Goal: Information Seeking & Learning: Find specific page/section

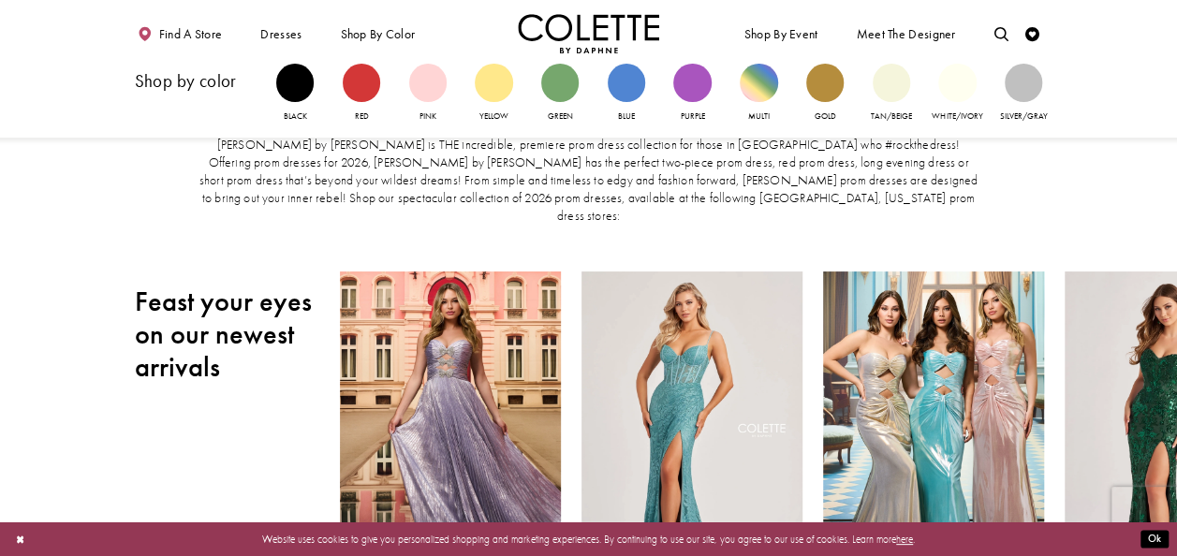
drag, startPoint x: 395, startPoint y: 38, endPoint x: 275, endPoint y: 88, distance: 129.7
click at [275, 88] on div "Shop by color" at bounding box center [206, 81] width 142 height 34
click at [295, 78] on div "Primary block" at bounding box center [294, 82] width 37 height 37
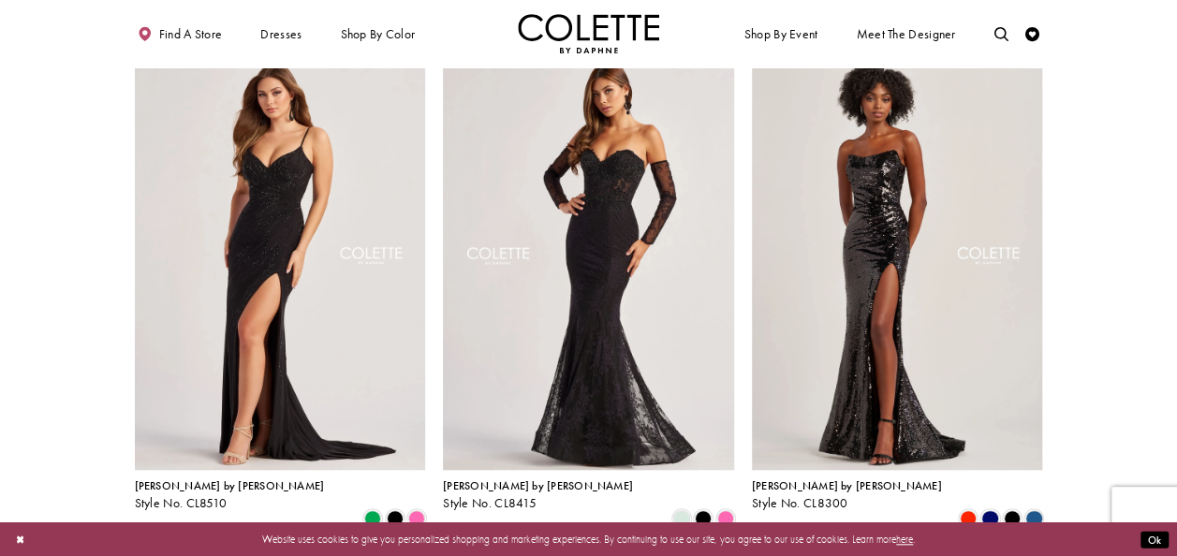
scroll to position [622, 0]
click at [319, 303] on img "Visit Colette by Daphne Style No. CL8510 Page" at bounding box center [280, 257] width 291 height 423
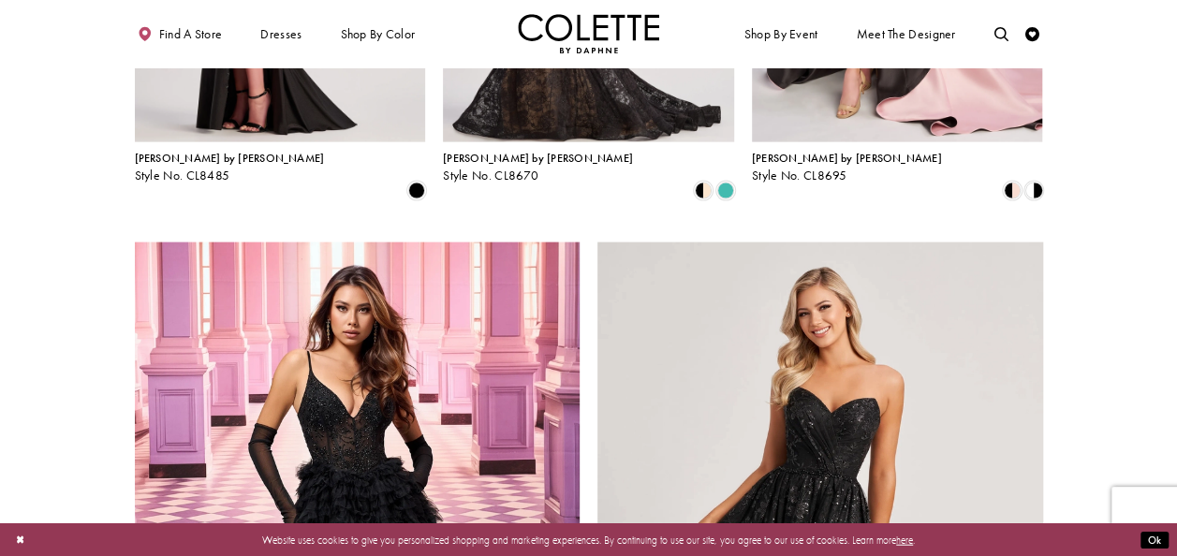
scroll to position [1978, 0]
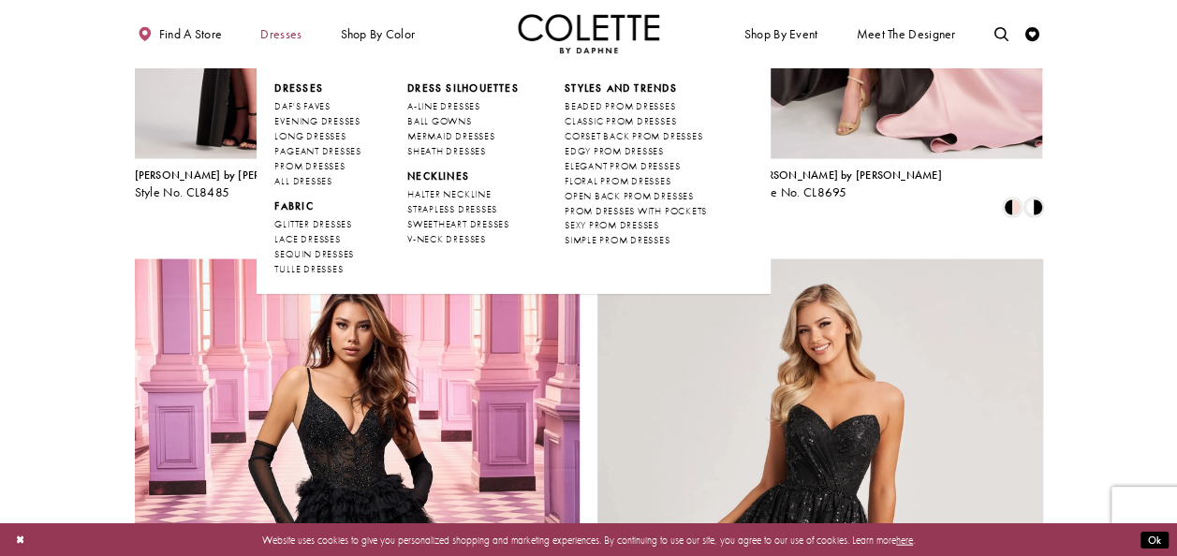
click at [293, 30] on span "Dresses" at bounding box center [280, 34] width 41 height 14
click at [316, 140] on span "LONG DRESSES" at bounding box center [309, 136] width 71 height 12
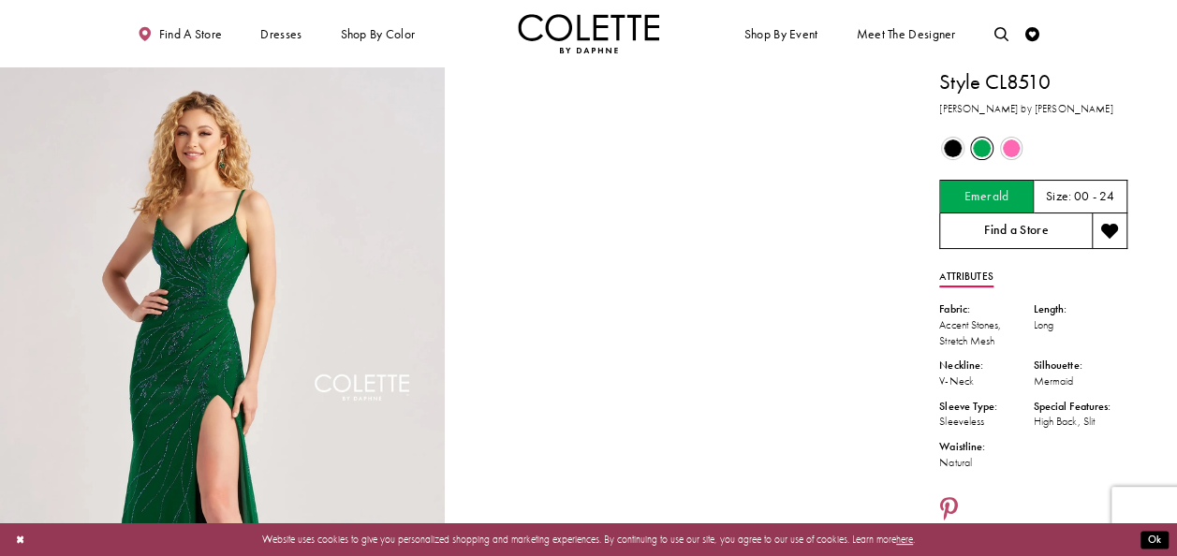
click at [1040, 231] on link "Find a Store" at bounding box center [1015, 232] width 153 height 36
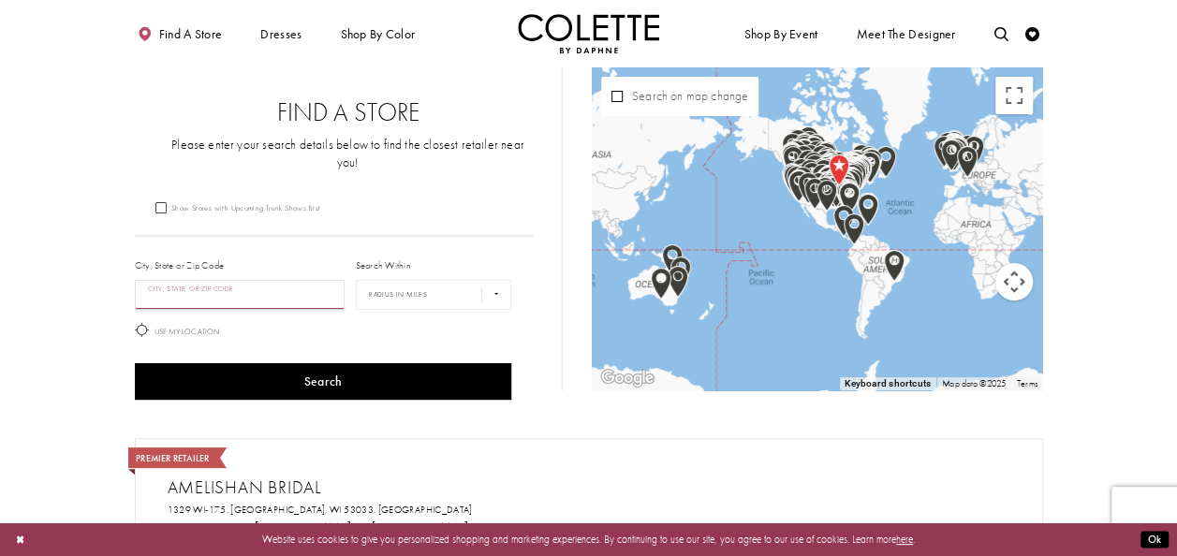
click at [290, 280] on input "City, State, or ZIP Code" at bounding box center [240, 295] width 211 height 30
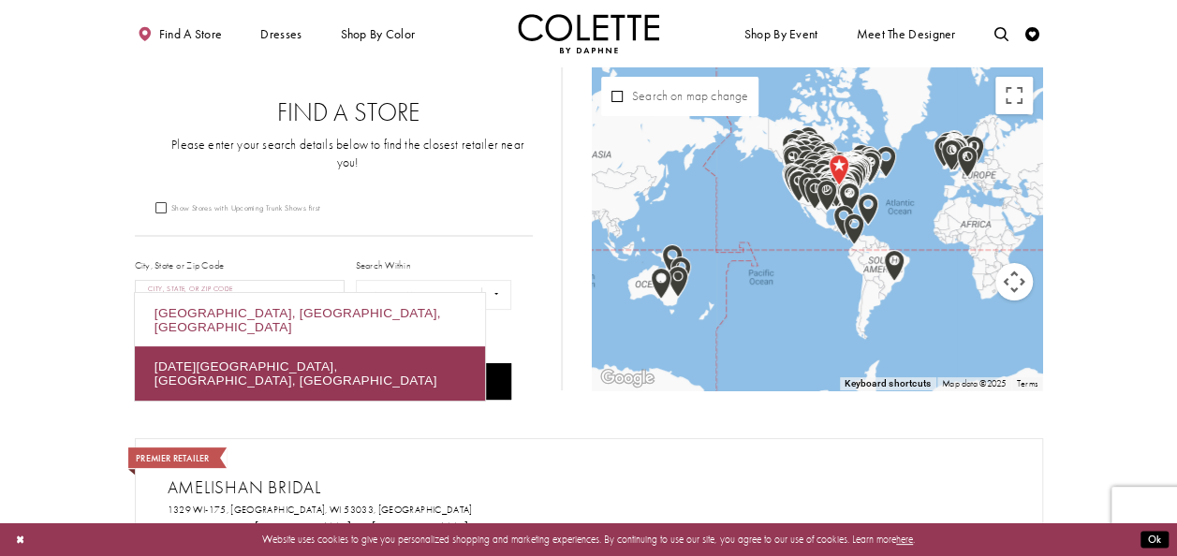
click at [249, 313] on div "Corpus Christi, TX, USA" at bounding box center [310, 320] width 350 height 54
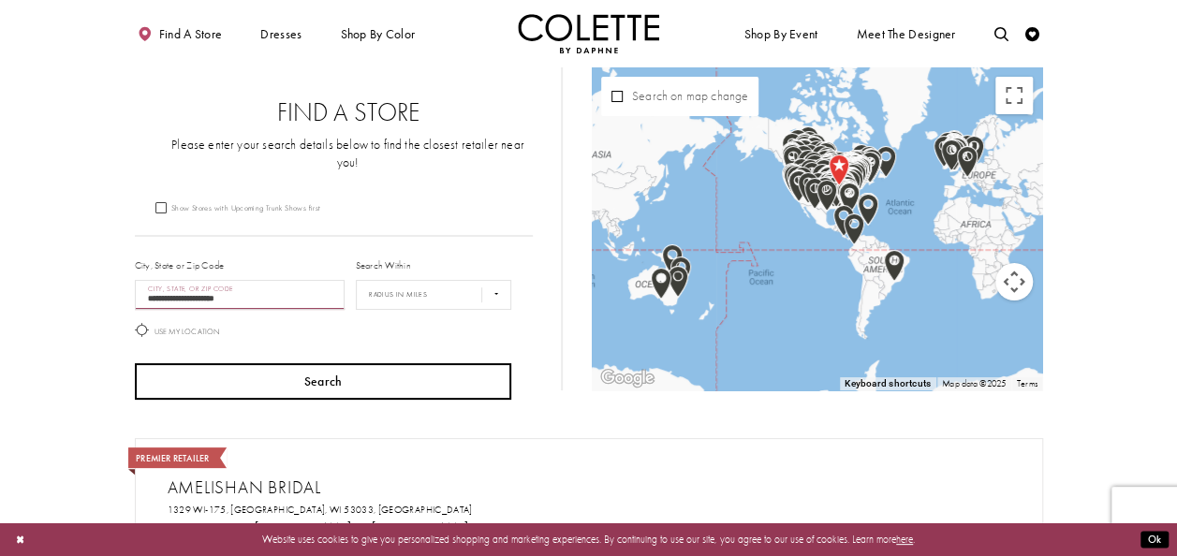
type input "**********"
click at [268, 363] on button "Search" at bounding box center [323, 381] width 377 height 37
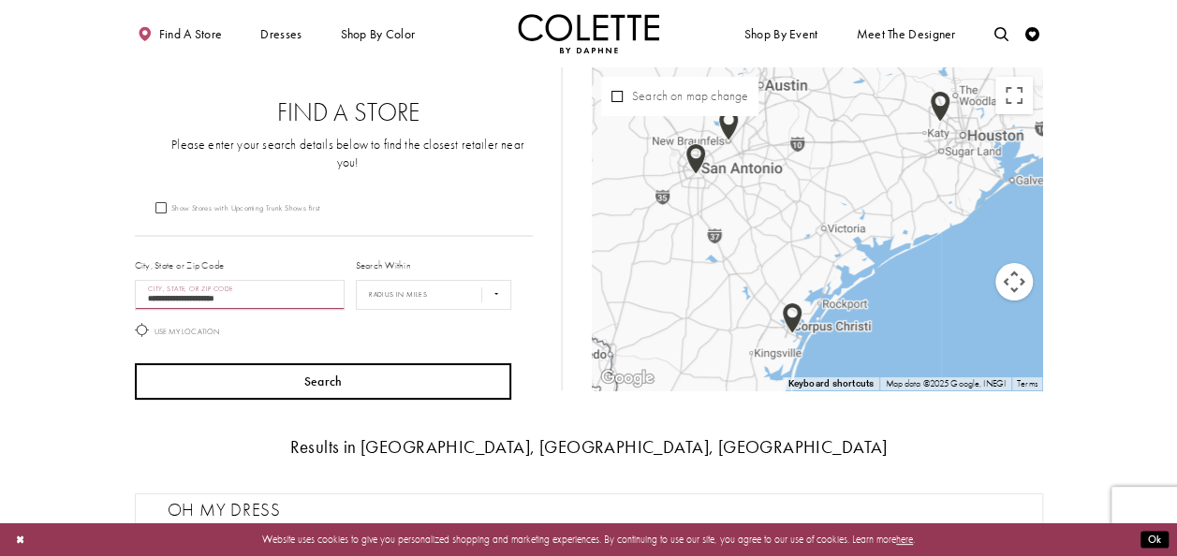
click at [268, 363] on button "Search" at bounding box center [323, 381] width 377 height 37
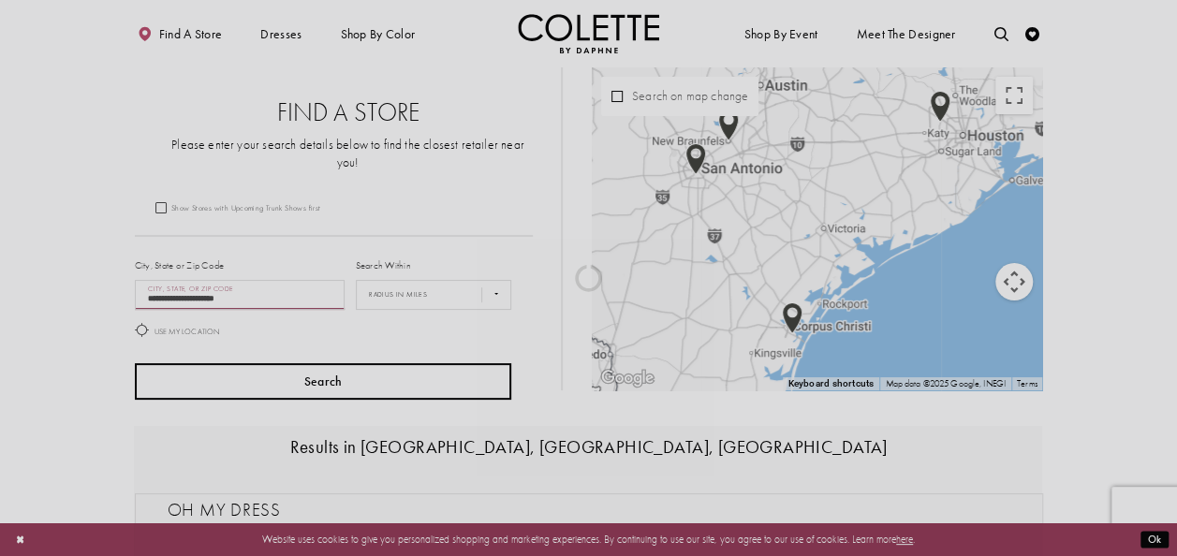
click at [268, 361] on div at bounding box center [588, 278] width 1177 height 556
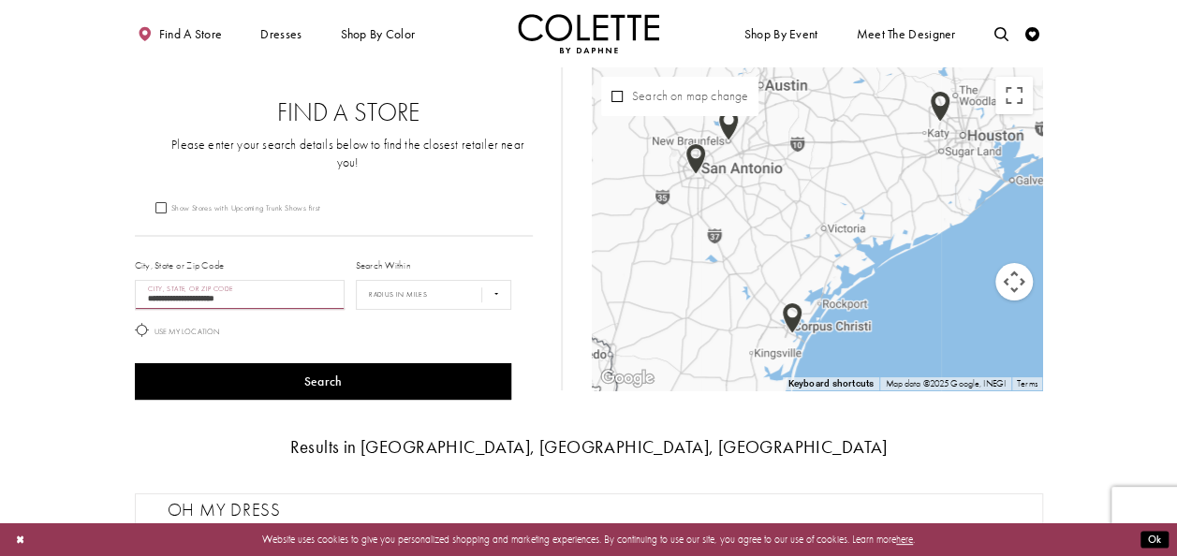
click at [797, 328] on img "Map with store locations" at bounding box center [792, 318] width 21 height 32
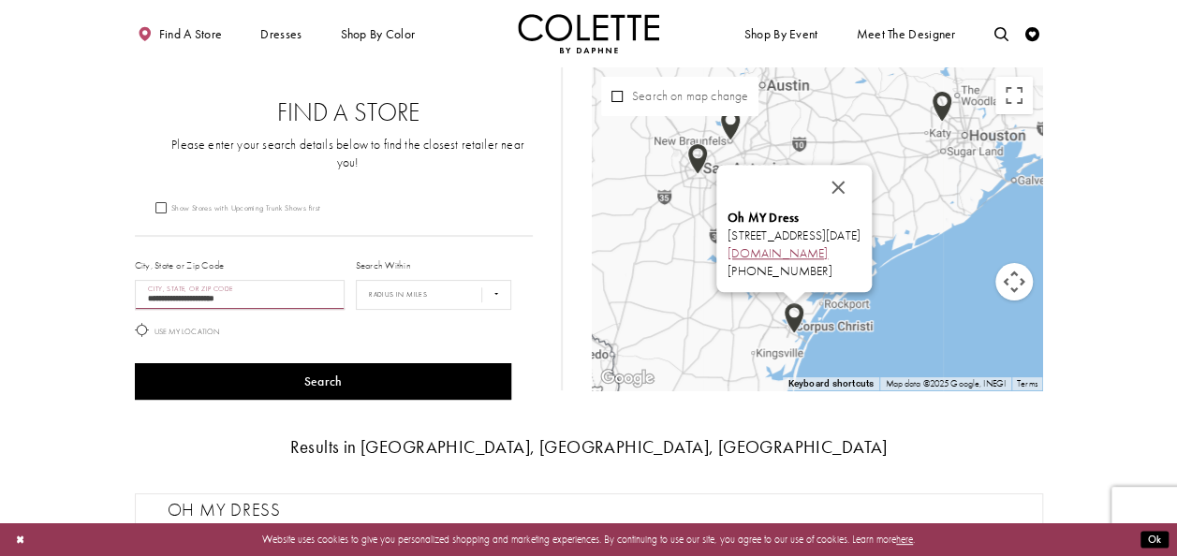
click at [728, 254] on link "ohmy-dress.com" at bounding box center [778, 254] width 100 height 16
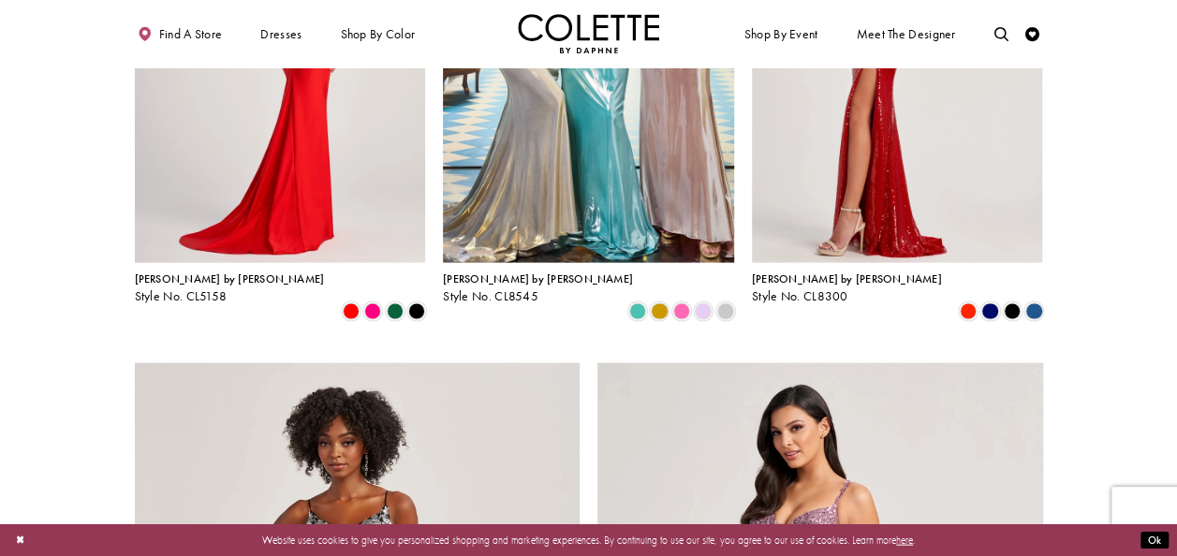
scroll to position [1873, 0]
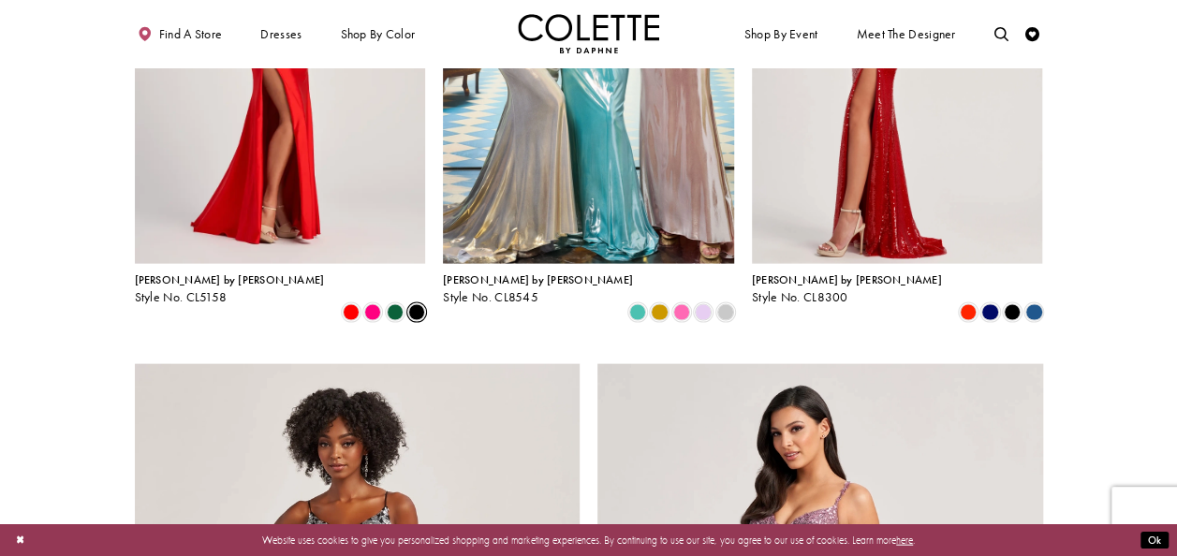
click at [418, 304] on span "Product List" at bounding box center [416, 312] width 17 height 17
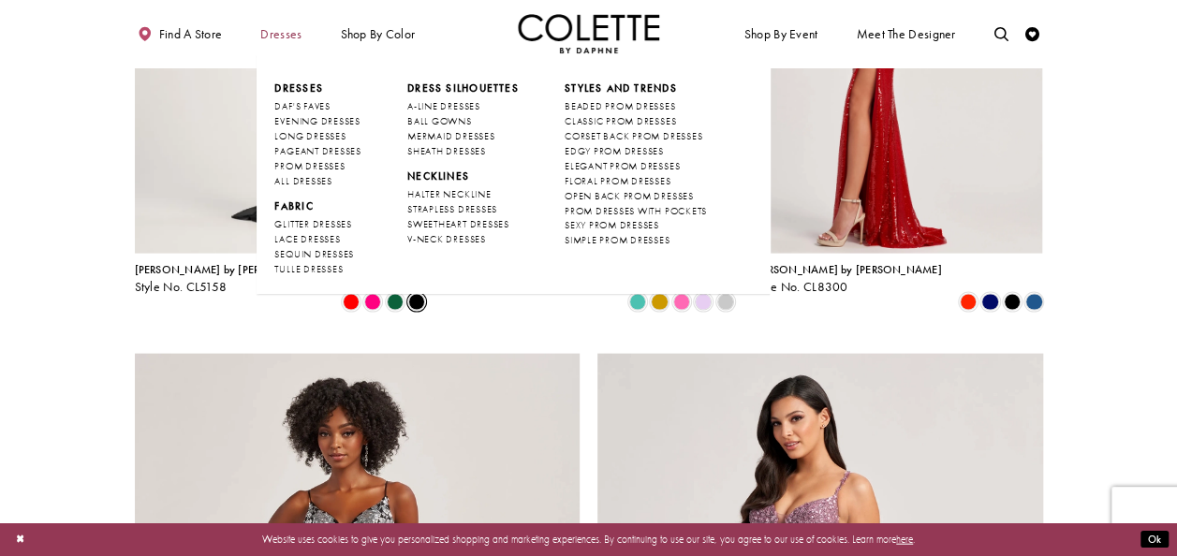
scroll to position [1826, 0]
